Goal: Find specific page/section: Find specific page/section

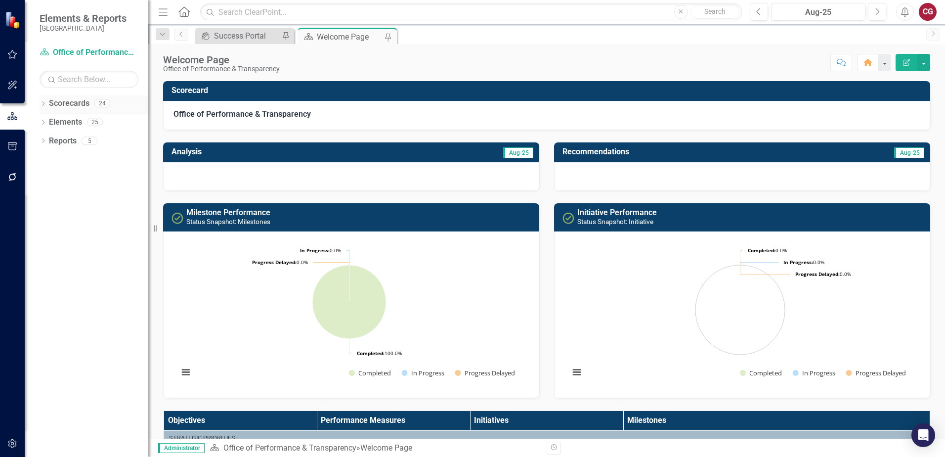
click at [43, 102] on icon "Dropdown" at bounding box center [43, 104] width 7 height 5
click at [48, 119] on icon "Dropdown" at bounding box center [47, 122] width 7 height 6
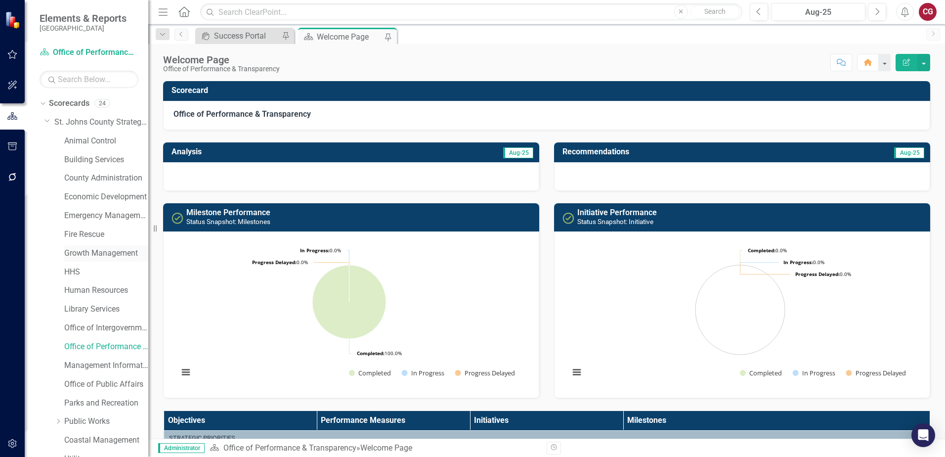
click at [95, 251] on link "Growth Management" at bounding box center [106, 253] width 84 height 11
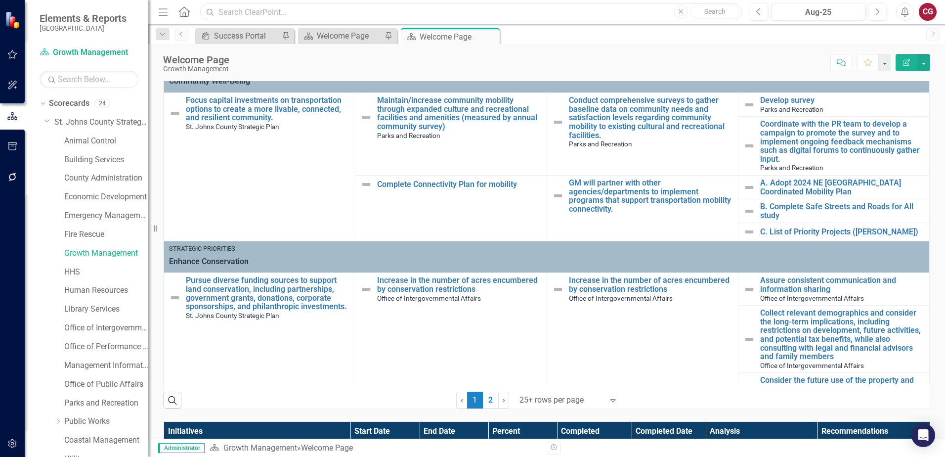
click at [399, 17] on input "text" at bounding box center [471, 11] width 542 height 17
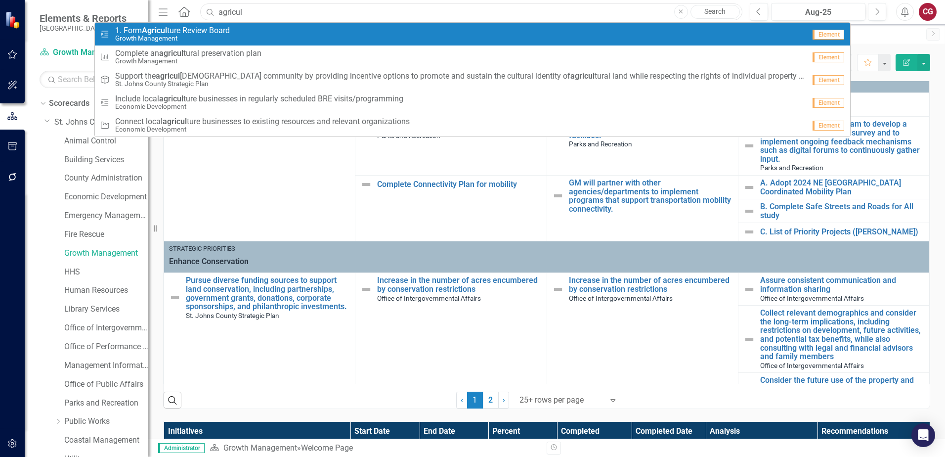
type input "agricul"
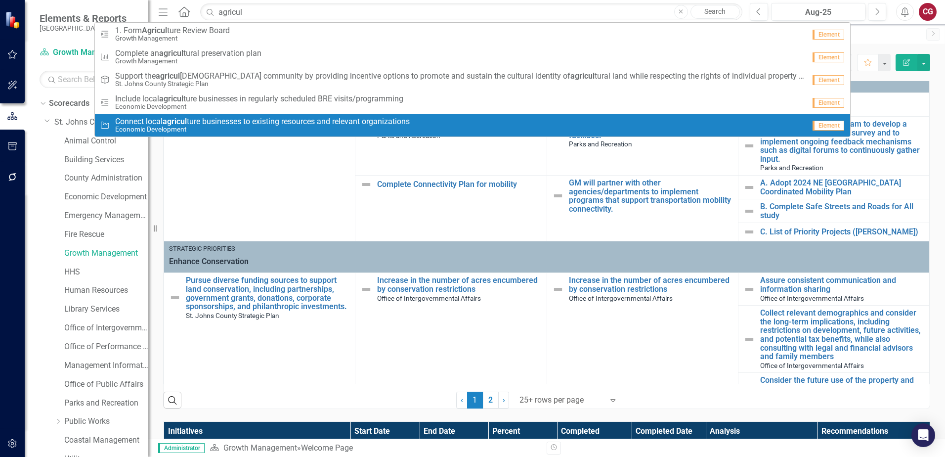
click at [246, 126] on small "Economic Development" at bounding box center [262, 129] width 294 height 7
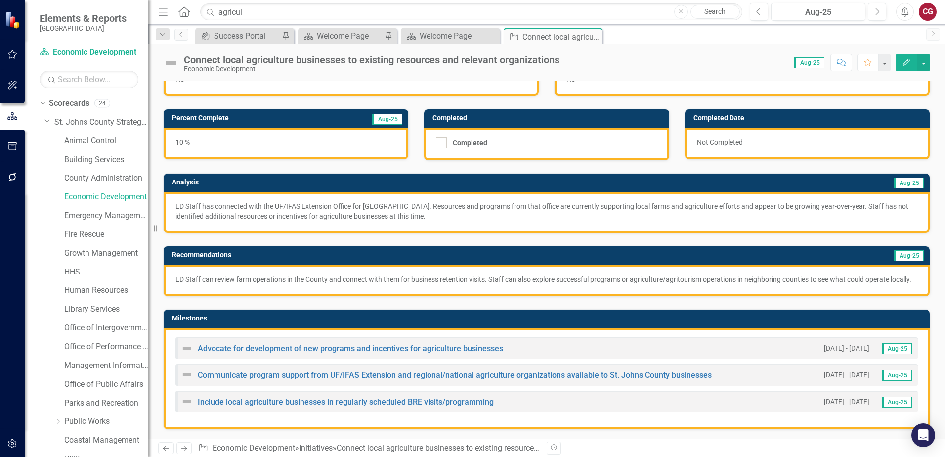
scroll to position [49, 0]
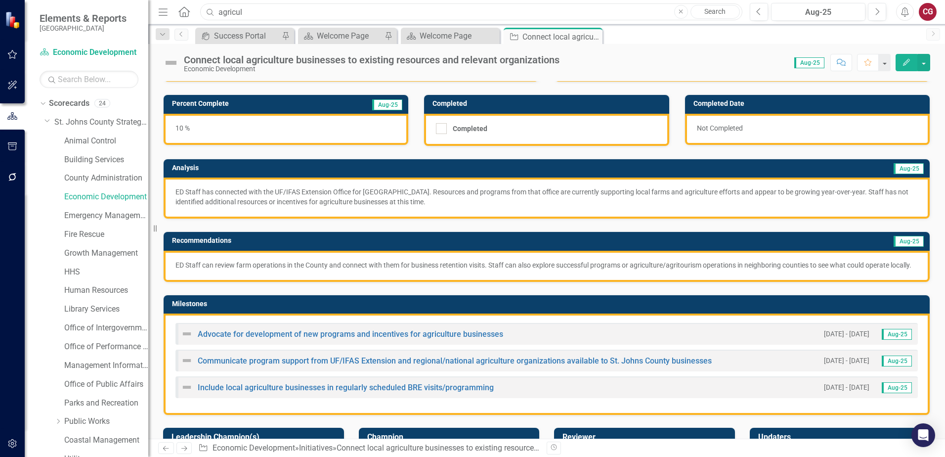
click at [273, 7] on input "agricul" at bounding box center [471, 11] width 542 height 17
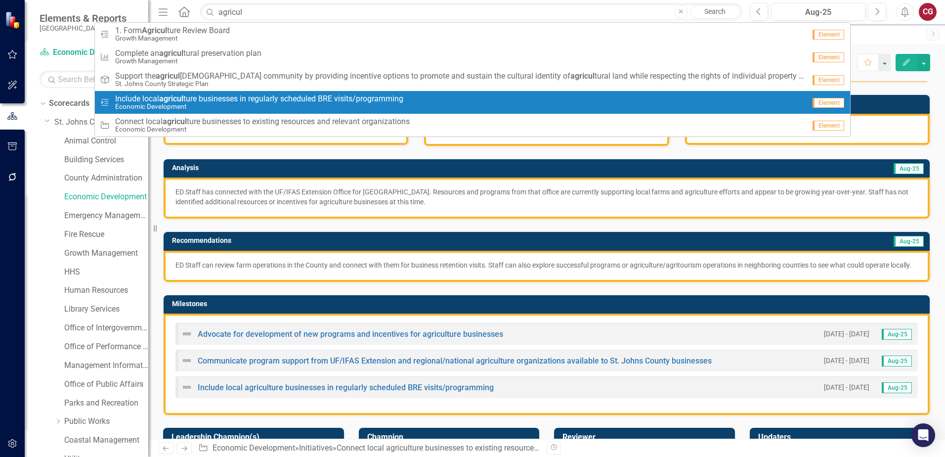
click at [256, 98] on span "Include local agricul ture businesses in regularly scheduled BRE visits/program…" at bounding box center [259, 98] width 288 height 9
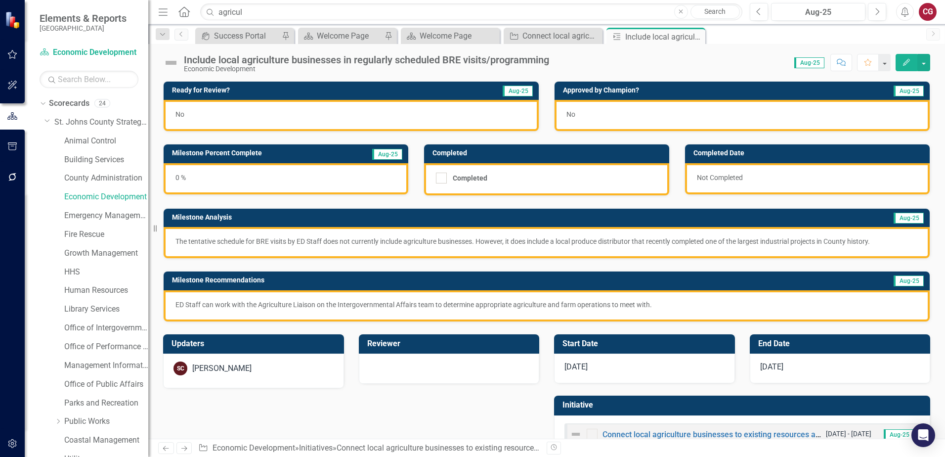
scroll to position [32, 0]
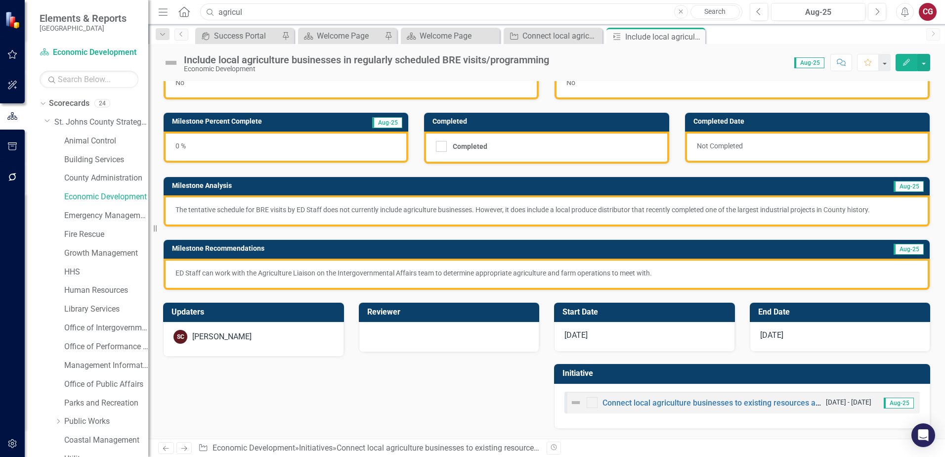
click at [343, 9] on input "agricul" at bounding box center [471, 11] width 542 height 17
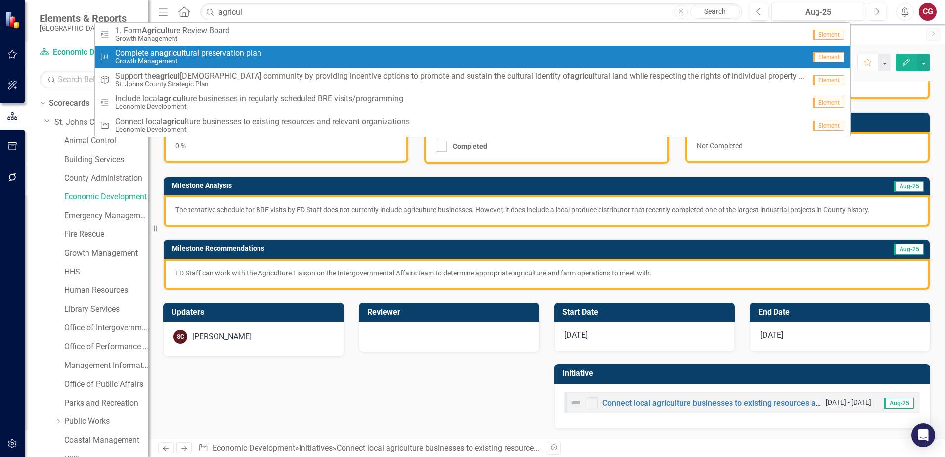
click at [257, 62] on small "Growth Management" at bounding box center [188, 60] width 146 height 7
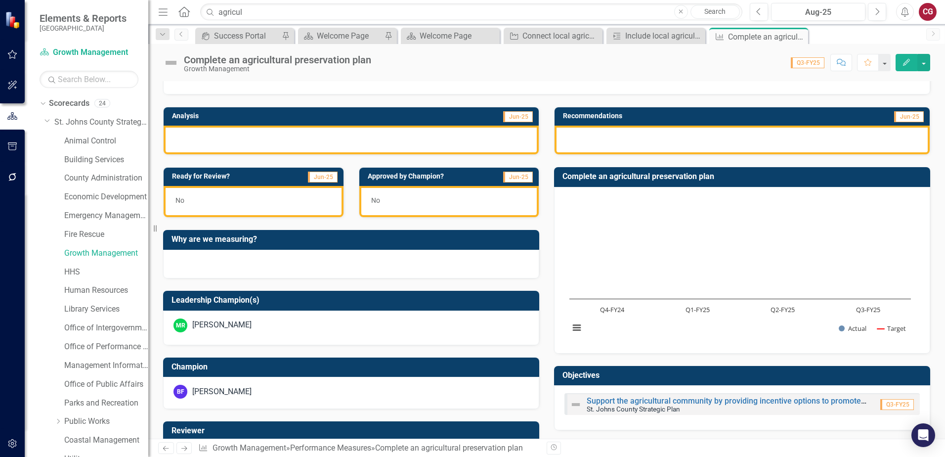
scroll to position [198, 0]
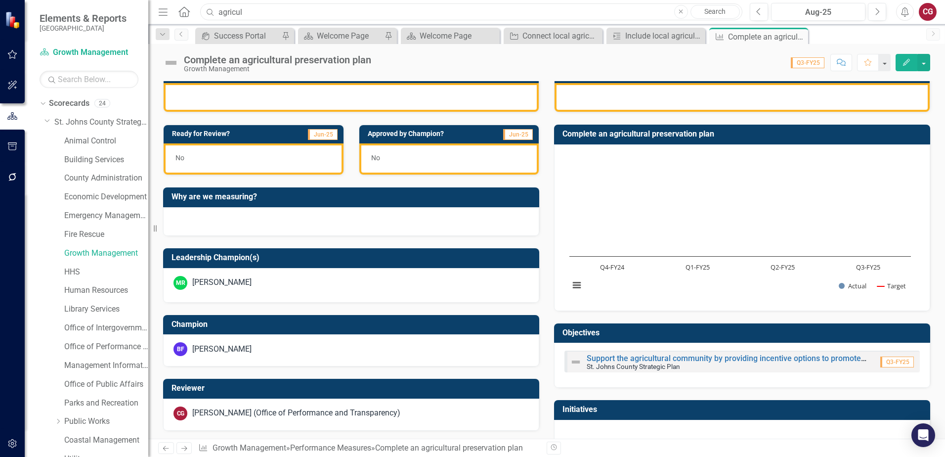
click at [286, 5] on input "agricul" at bounding box center [471, 11] width 542 height 17
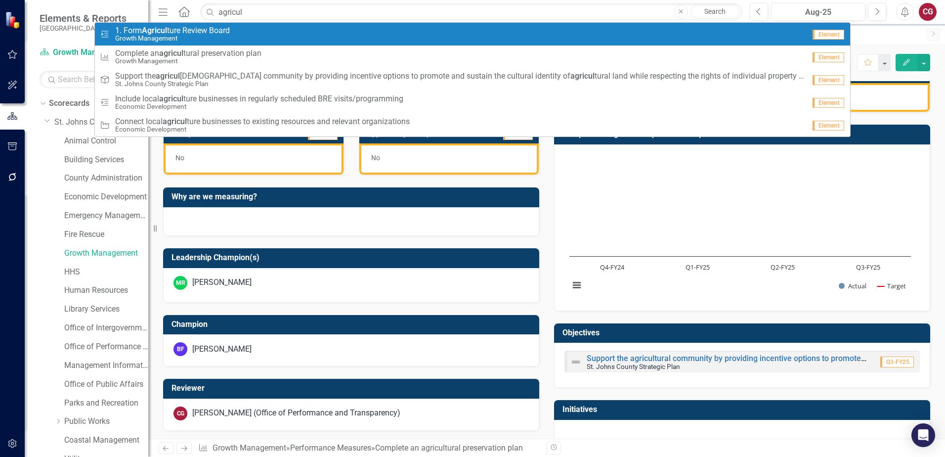
click at [269, 34] on div "Milestone 1. Form Agricul ture Review Board Growth Management" at bounding box center [452, 34] width 705 height 16
